Goal: Answer question/provide support

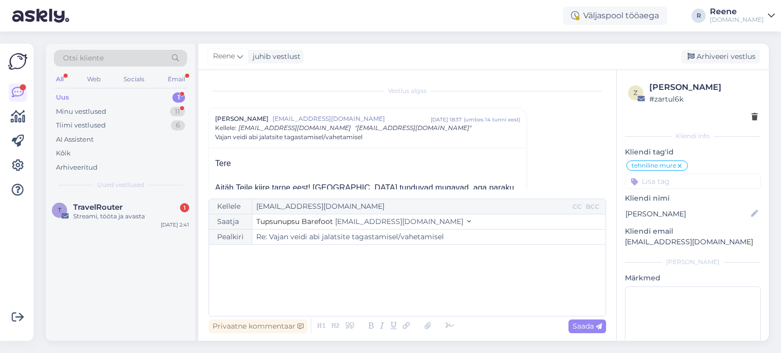
scroll to position [449, 0]
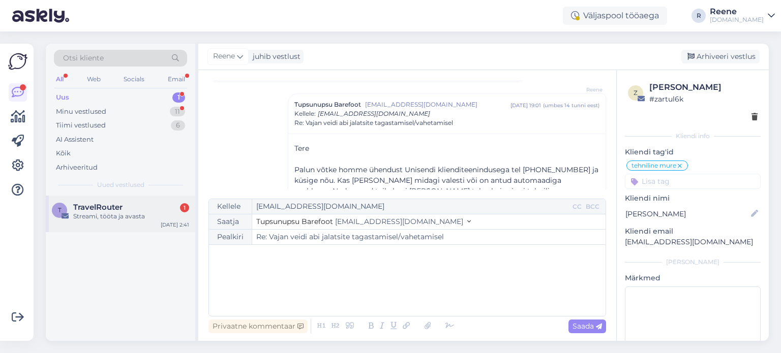
click at [100, 215] on div "Streami, tööta ja avasta" at bounding box center [131, 216] width 116 height 9
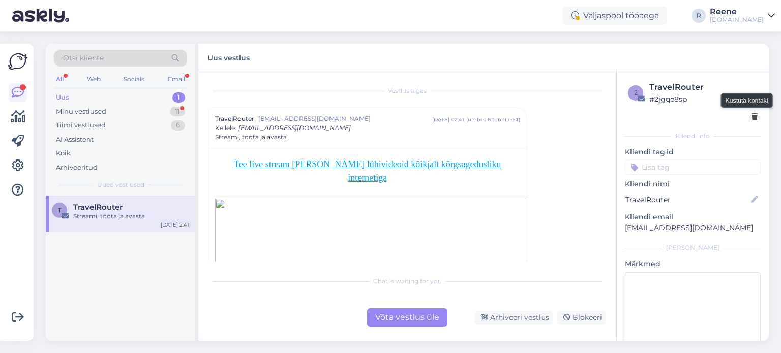
click at [751, 115] on icon at bounding box center [754, 117] width 6 height 7
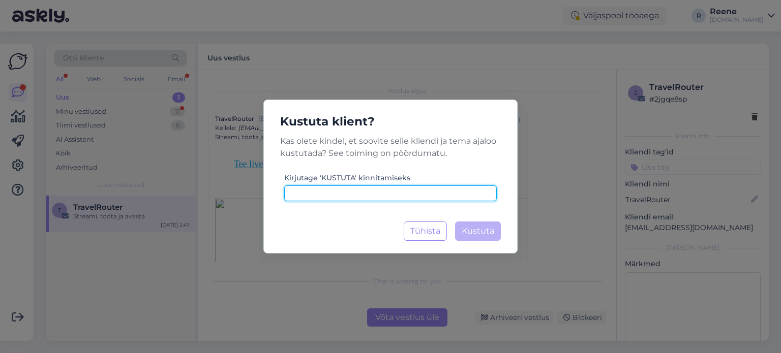
click at [385, 193] on input at bounding box center [390, 194] width 212 height 16
type input "kustuta"
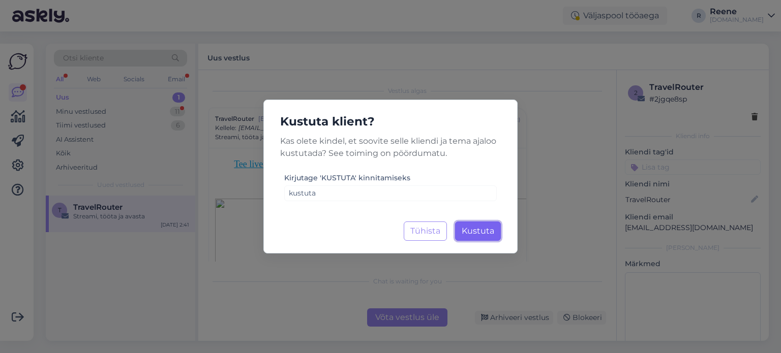
click at [491, 233] on span "Kustuta" at bounding box center [478, 231] width 33 height 10
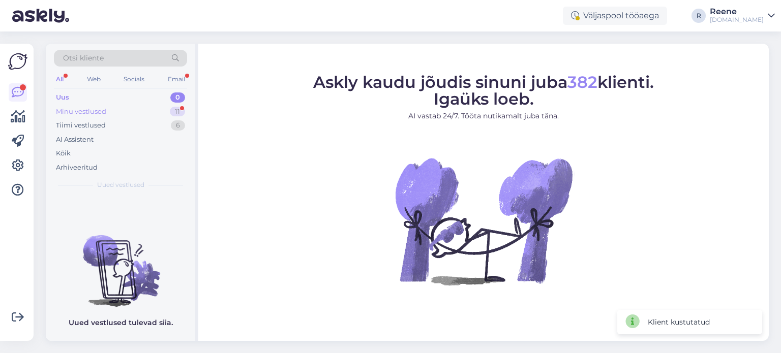
click at [126, 107] on div "Minu vestlused 11" at bounding box center [120, 112] width 133 height 14
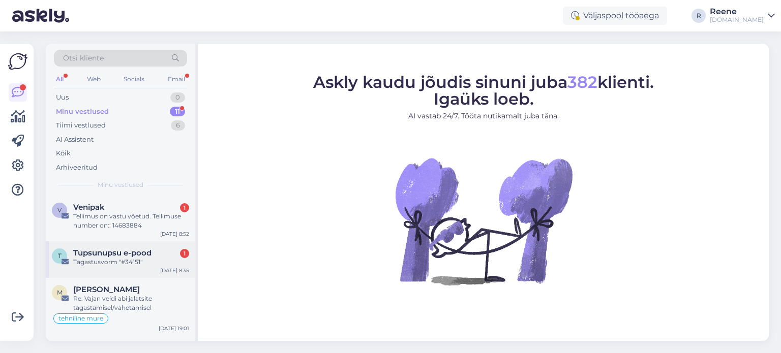
click at [116, 258] on div "Tagastusvorm "#34151"" at bounding box center [131, 262] width 116 height 9
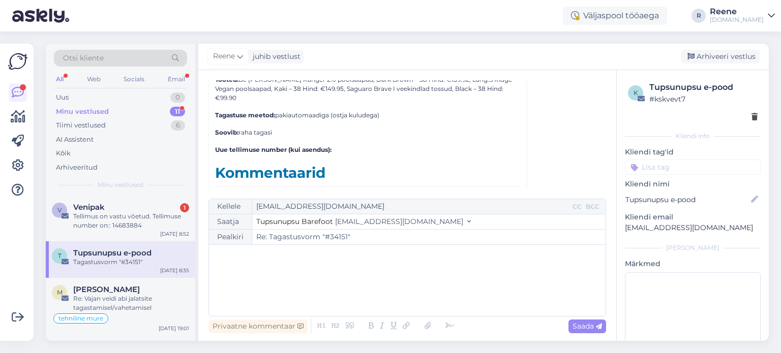
scroll to position [3380, 0]
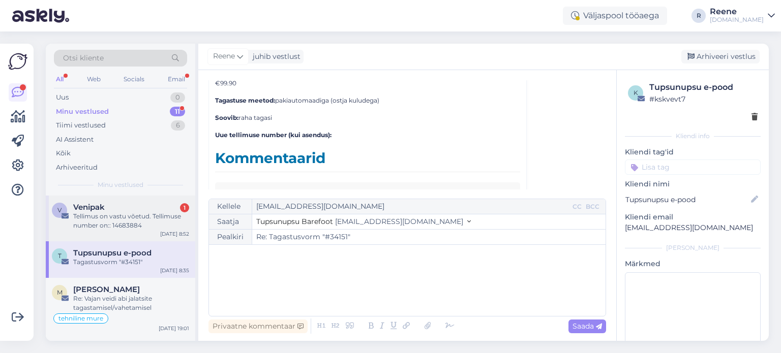
click at [118, 224] on div "Tellimus on vastu võetud. Tellimuse number on:: 14683884" at bounding box center [131, 221] width 116 height 18
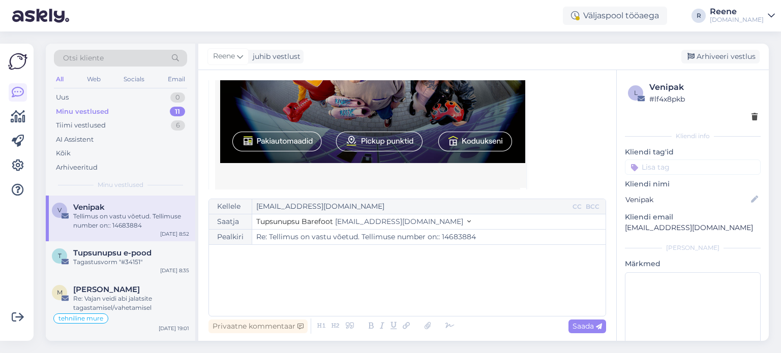
scroll to position [1681, 0]
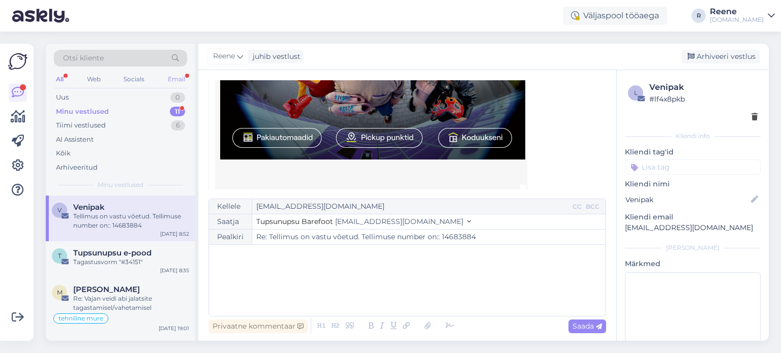
click at [178, 79] on div "Email" at bounding box center [176, 79] width 21 height 13
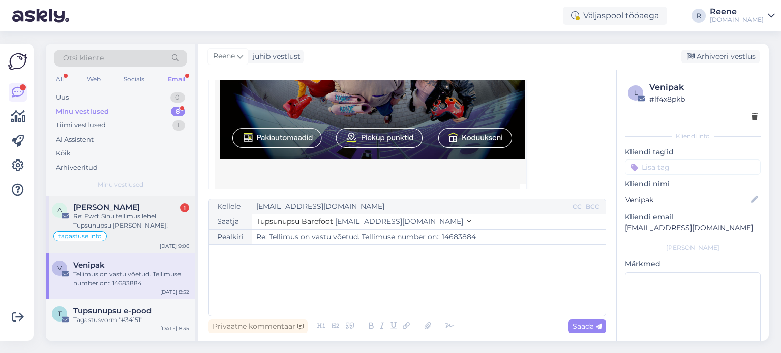
click at [121, 221] on div "Re: Fwd: Sinu tellimus lehel Tupsunupsu [PERSON_NAME]!" at bounding box center [131, 221] width 116 height 18
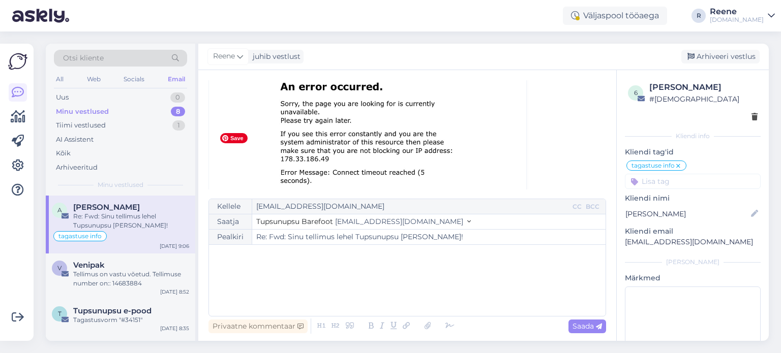
scroll to position [305, 0]
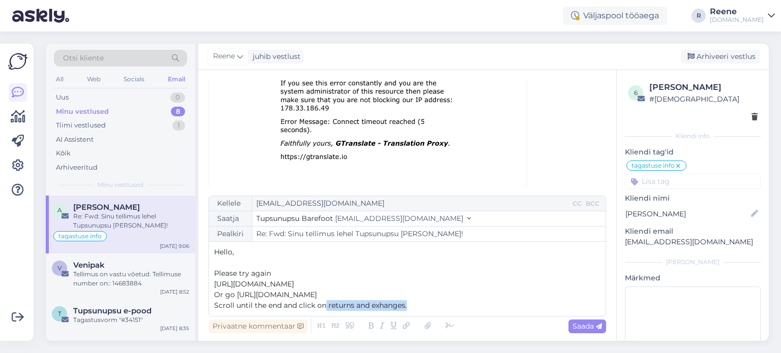
drag, startPoint x: 417, startPoint y: 307, endPoint x: 325, endPoint y: 307, distance: 91.5
click at [325, 307] on p "Scroll until the end and click on returns and exhanges." at bounding box center [407, 305] width 386 height 11
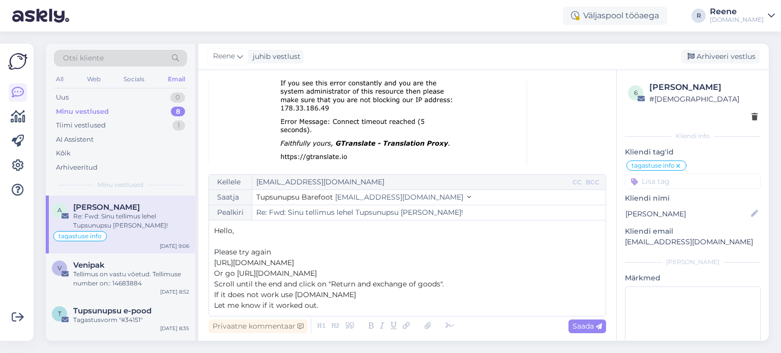
drag, startPoint x: 419, startPoint y: 263, endPoint x: 348, endPoint y: 265, distance: 70.7
click at [348, 265] on p "[URL][DOMAIN_NAME]" at bounding box center [407, 263] width 386 height 11
drag, startPoint x: 358, startPoint y: 264, endPoint x: 209, endPoint y: 263, distance: 148.4
click at [194, 262] on div "Otsi kliente All Web Socials Email Uus 0 Minu vestlused 8 Tiimi vestlused 1 AI …" at bounding box center [407, 192] width 723 height 297
copy span "[URL][DOMAIN_NAME]"
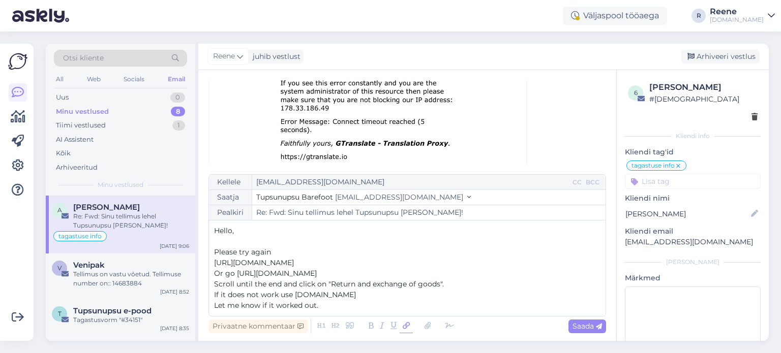
click at [405, 326] on icon at bounding box center [406, 326] width 13 height 14
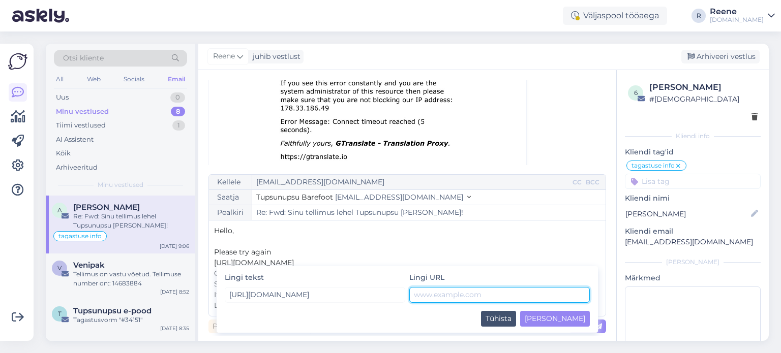
click at [452, 296] on input "text" at bounding box center [499, 295] width 180 height 16
paste input "[URL][DOMAIN_NAME]"
type input "[URL][DOMAIN_NAME]"
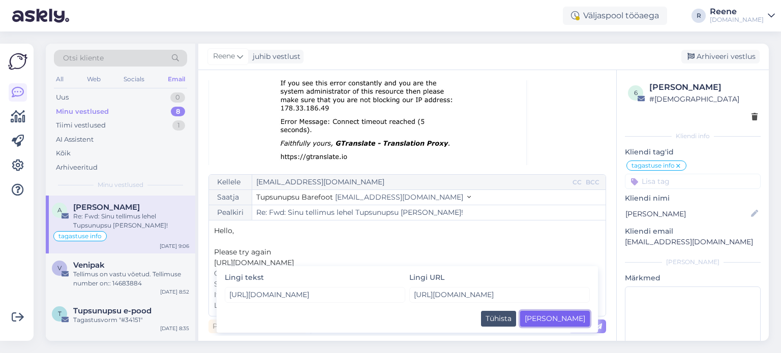
click at [578, 321] on button "[PERSON_NAME]" at bounding box center [555, 319] width 70 height 16
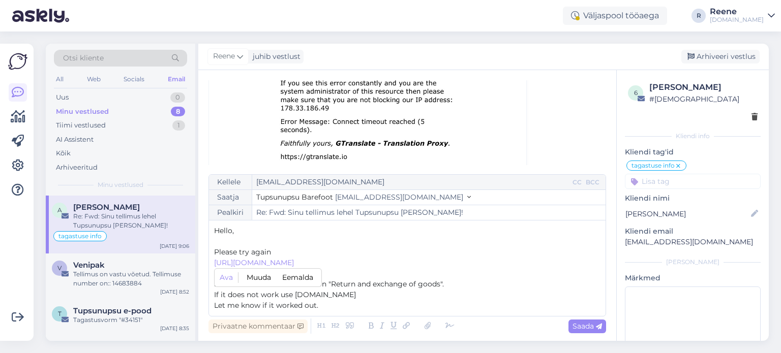
click at [429, 285] on span "Scroll until the end and click on "Return and exchange of goods"." at bounding box center [329, 284] width 230 height 9
drag, startPoint x: 339, startPoint y: 294, endPoint x: 295, endPoint y: 294, distance: 43.2
click at [295, 294] on p "If it does not work use [DOMAIN_NAME]" at bounding box center [407, 295] width 386 height 11
drag, startPoint x: 327, startPoint y: 272, endPoint x: 236, endPoint y: 273, distance: 91.5
click at [236, 273] on p "Or go [URL][DOMAIN_NAME]" at bounding box center [407, 273] width 386 height 11
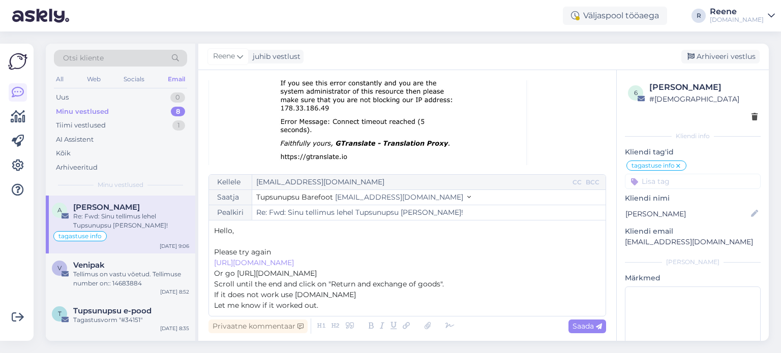
copy span "[URL][DOMAIN_NAME]"
click at [425, 327] on icon at bounding box center [427, 326] width 13 height 14
click at [408, 325] on icon at bounding box center [406, 326] width 13 height 14
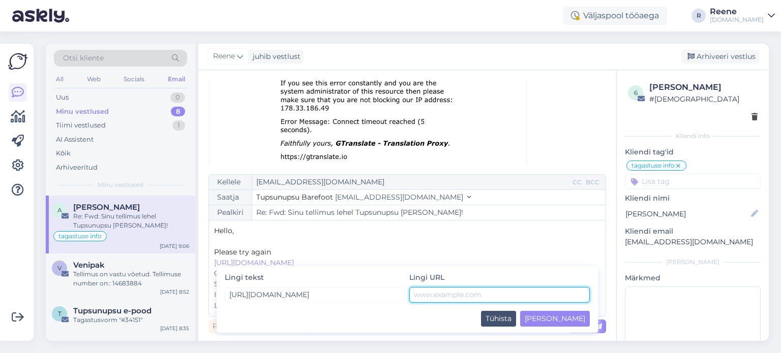
click at [450, 296] on input "text" at bounding box center [499, 295] width 180 height 16
paste input "[URL][DOMAIN_NAME]"
type input "[URL][DOMAIN_NAME]"
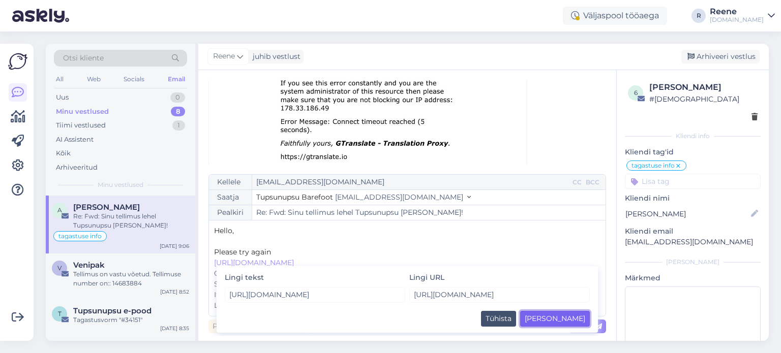
click at [577, 318] on button "[PERSON_NAME]" at bounding box center [555, 319] width 70 height 16
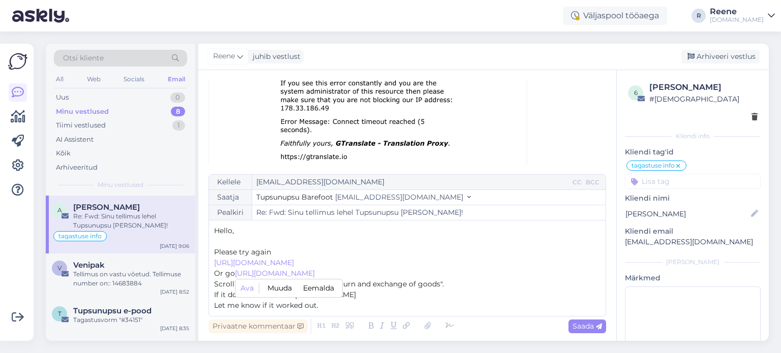
click at [414, 284] on span "Scroll until the end and click on "Return and exchange of goods"." at bounding box center [329, 284] width 230 height 9
drag, startPoint x: 358, startPoint y: 293, endPoint x: 294, endPoint y: 293, distance: 63.5
click at [294, 293] on p "If it does not work use [DOMAIN_NAME]" at bounding box center [407, 295] width 386 height 11
copy span "[DOMAIN_NAME]"
click at [406, 325] on icon at bounding box center [406, 326] width 13 height 14
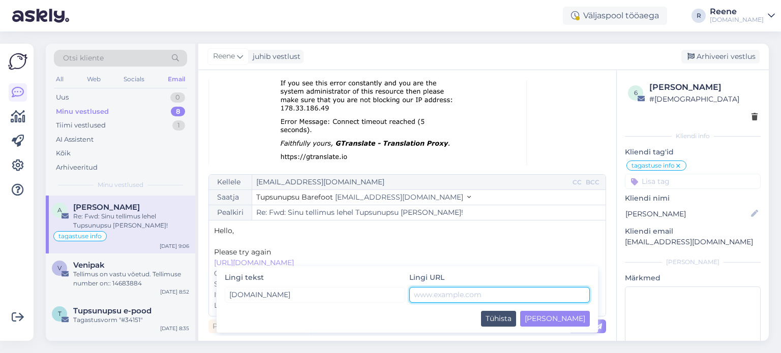
click at [457, 296] on input "text" at bounding box center [499, 295] width 180 height 16
paste input "[DOMAIN_NAME]"
type input "[DOMAIN_NAME]"
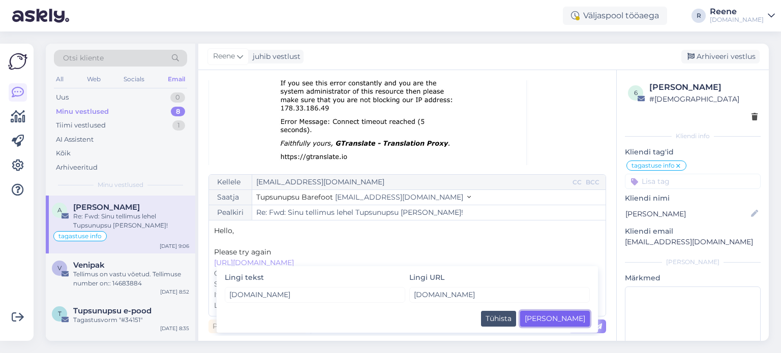
click at [585, 319] on button "[PERSON_NAME]" at bounding box center [555, 319] width 70 height 16
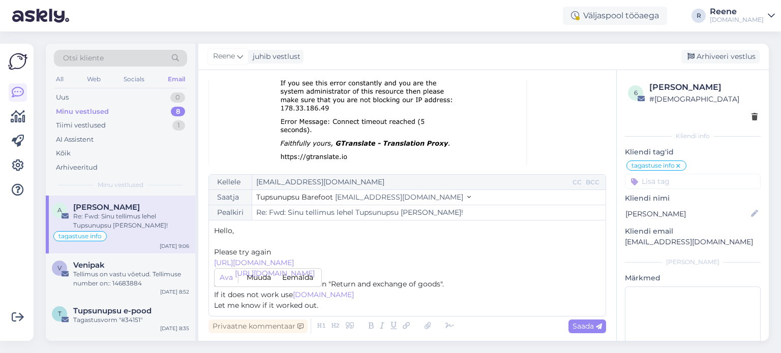
click at [435, 264] on p "﻿ [URL][DOMAIN_NAME] Ava Muuda Eemalda ﻿" at bounding box center [407, 263] width 386 height 11
click at [490, 280] on p "Scroll until the end and click on "Return and exchange of goods"." at bounding box center [407, 284] width 386 height 11
click at [334, 304] on p "Let me know if it worked out." at bounding box center [407, 305] width 386 height 11
click at [452, 328] on icon at bounding box center [449, 326] width 15 height 14
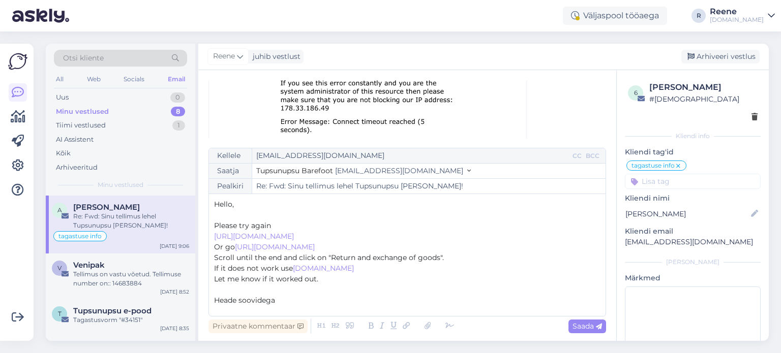
click at [240, 310] on p "﻿" at bounding box center [407, 311] width 386 height 11
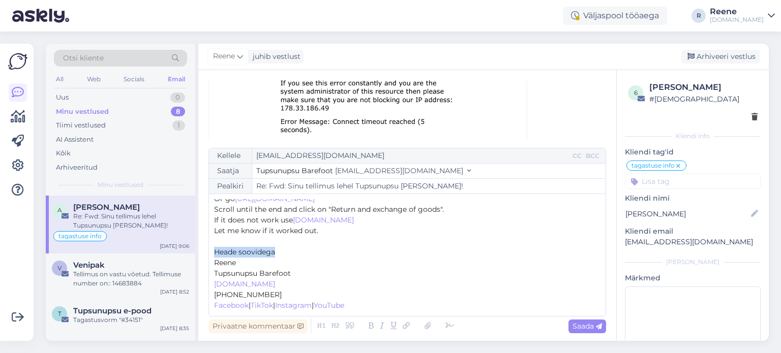
drag, startPoint x: 290, startPoint y: 252, endPoint x: 210, endPoint y: 252, distance: 80.3
click at [210, 252] on div "Kellele [EMAIL_ADDRESS][DOMAIN_NAME] CC BCC Saatja Tupsunupsu Barefoot [EMAIL_A…" at bounding box center [407, 232] width 398 height 169
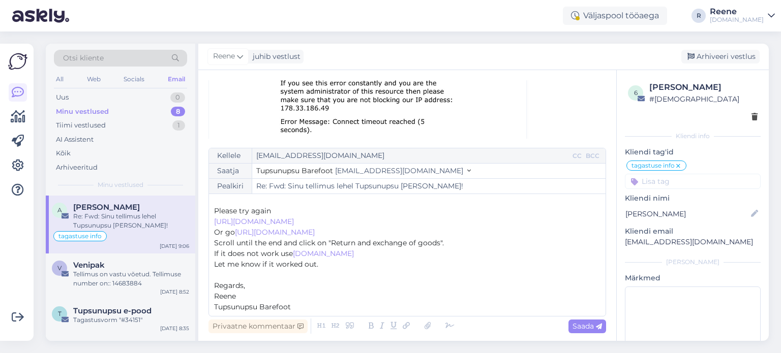
scroll to position [0, 0]
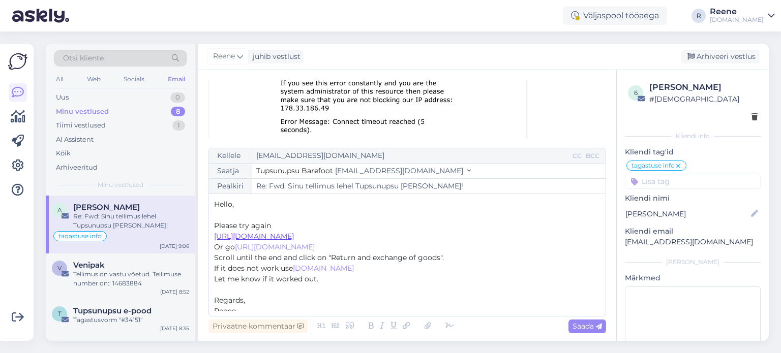
click at [294, 234] on span "[URL][DOMAIN_NAME]" at bounding box center [254, 236] width 80 height 9
click at [294, 237] on span "[URL][DOMAIN_NAME]" at bounding box center [254, 236] width 80 height 9
click at [294, 239] on span "[URL][DOMAIN_NAME]" at bounding box center [254, 236] width 80 height 9
drag, startPoint x: 358, startPoint y: 235, endPoint x: 210, endPoint y: 234, distance: 148.4
click at [210, 234] on div "Kellele [EMAIL_ADDRESS][DOMAIN_NAME] CC BCC Saatja Tupsunupsu Barefoot [EMAIL_A…" at bounding box center [407, 232] width 398 height 169
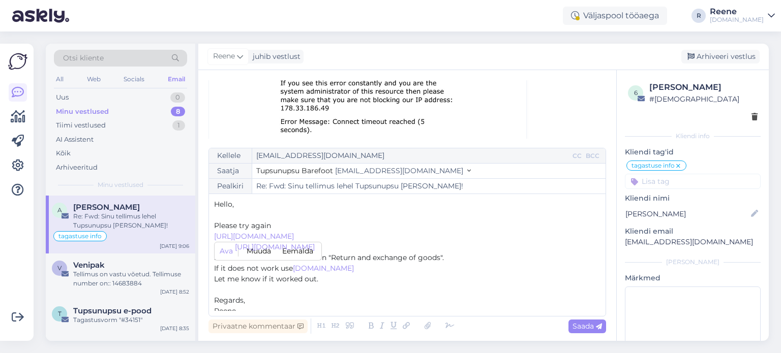
copy p "﻿ [URL][DOMAIN_NAME]"
click at [433, 274] on p "Let me know if it worked out." at bounding box center [407, 279] width 386 height 11
click at [290, 270] on span "If it does not work use" at bounding box center [253, 268] width 79 height 9
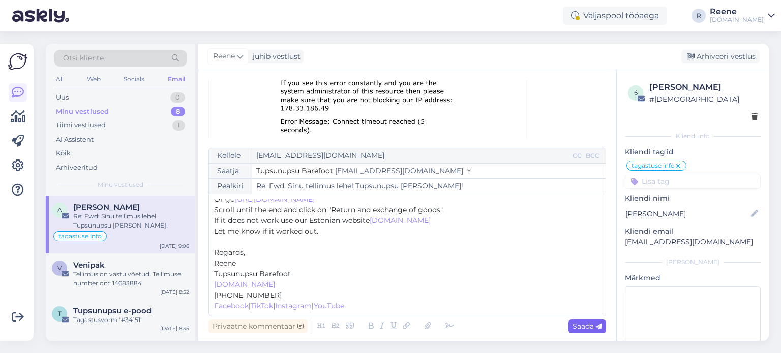
click at [592, 329] on span "Saada" at bounding box center [586, 326] width 29 height 9
type input "Re: Fwd: Sinu tellimus lehel Tupsunupsu [PERSON_NAME]!"
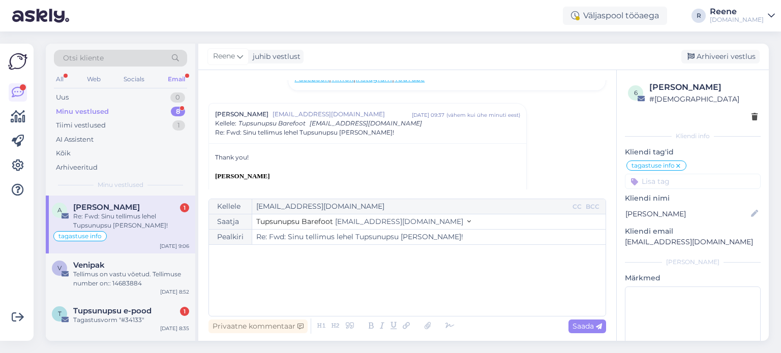
scroll to position [1273, 0]
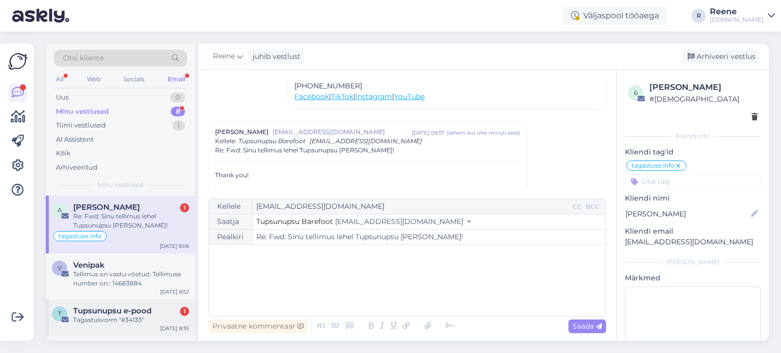
click at [109, 313] on span "Tupsunupsu e-pood" at bounding box center [112, 311] width 78 height 9
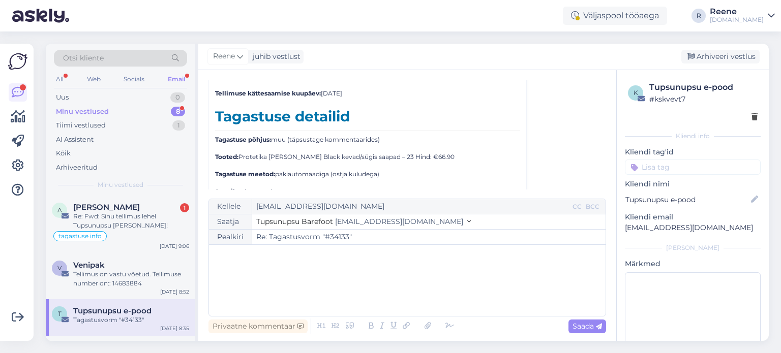
scroll to position [3414, 0]
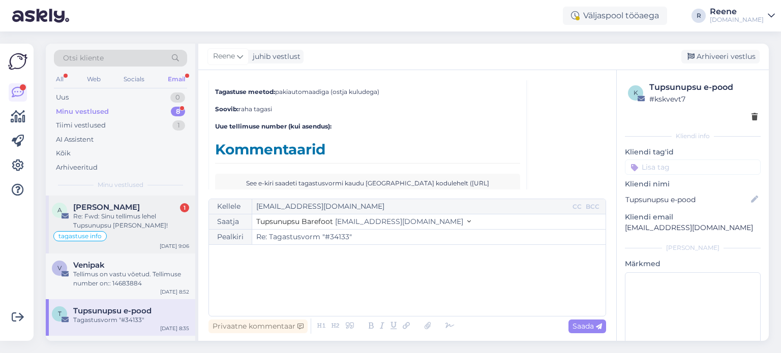
click at [120, 212] on div "Re: Fwd: Sinu tellimus lehel Tupsunupsu [PERSON_NAME]!" at bounding box center [131, 221] width 116 height 18
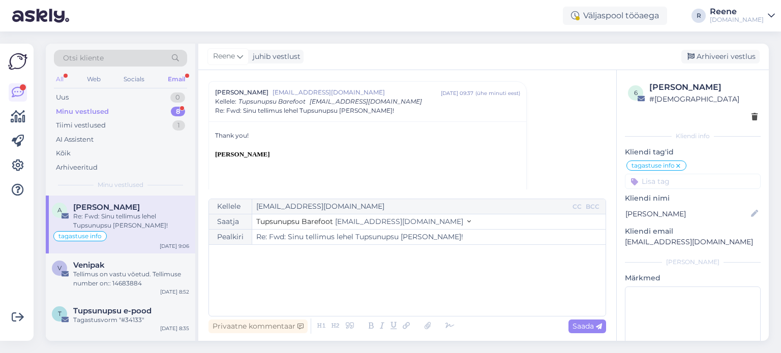
click at [61, 77] on div "All" at bounding box center [60, 79] width 12 height 13
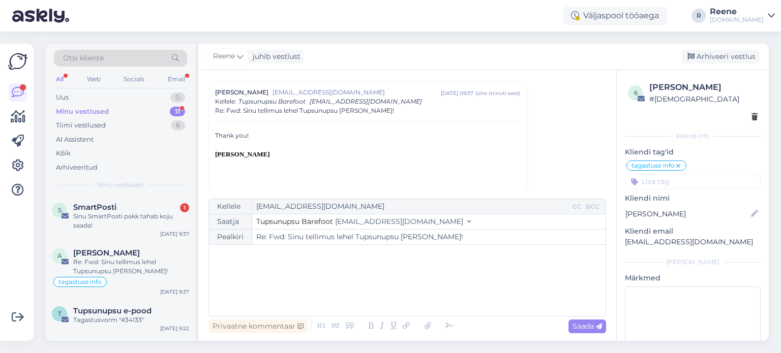
click at [351, 287] on div "﻿" at bounding box center [407, 280] width 386 height 61
